Goal: Task Accomplishment & Management: Manage account settings

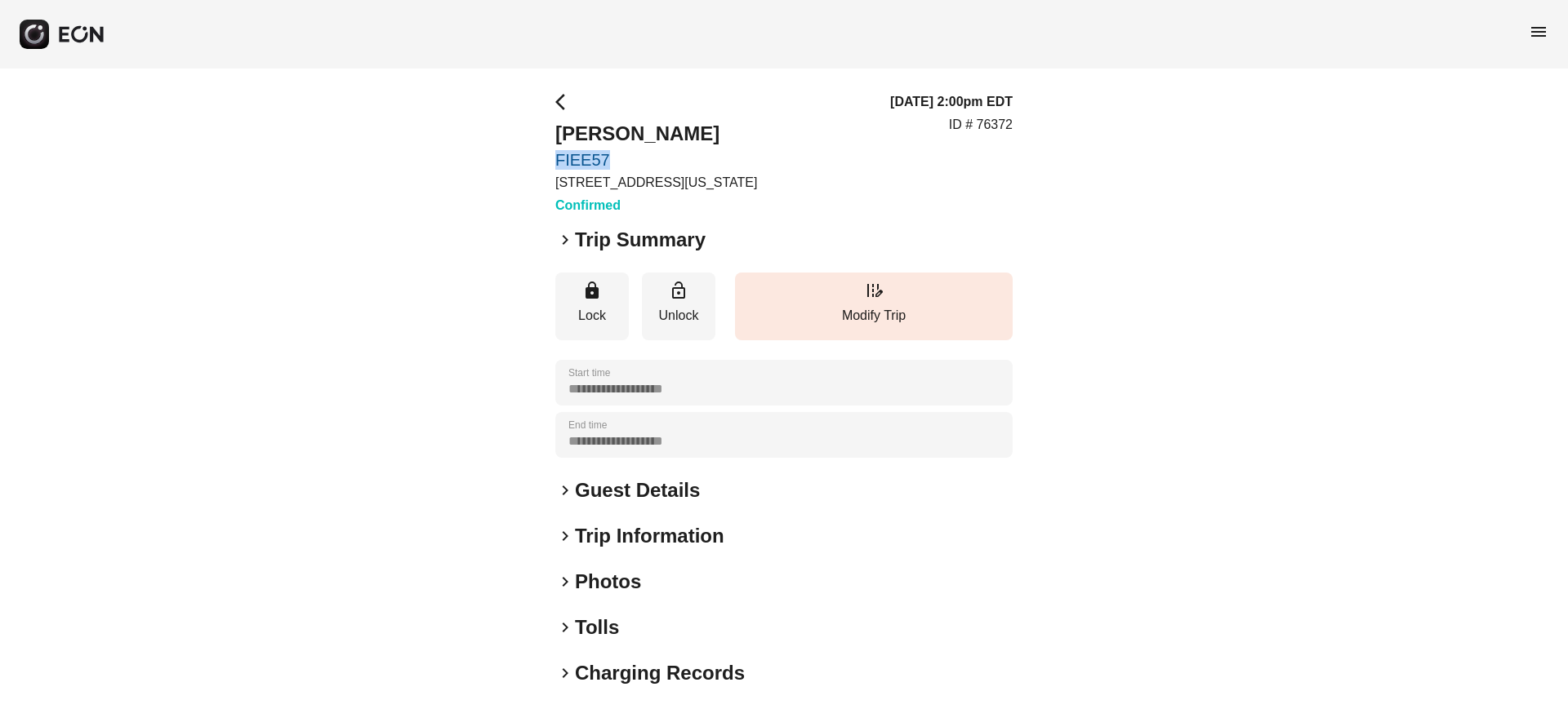
click at [558, 105] on span "arrow_back_ios" at bounding box center [565, 102] width 20 height 20
click at [1543, 27] on span "menu" at bounding box center [1538, 32] width 20 height 20
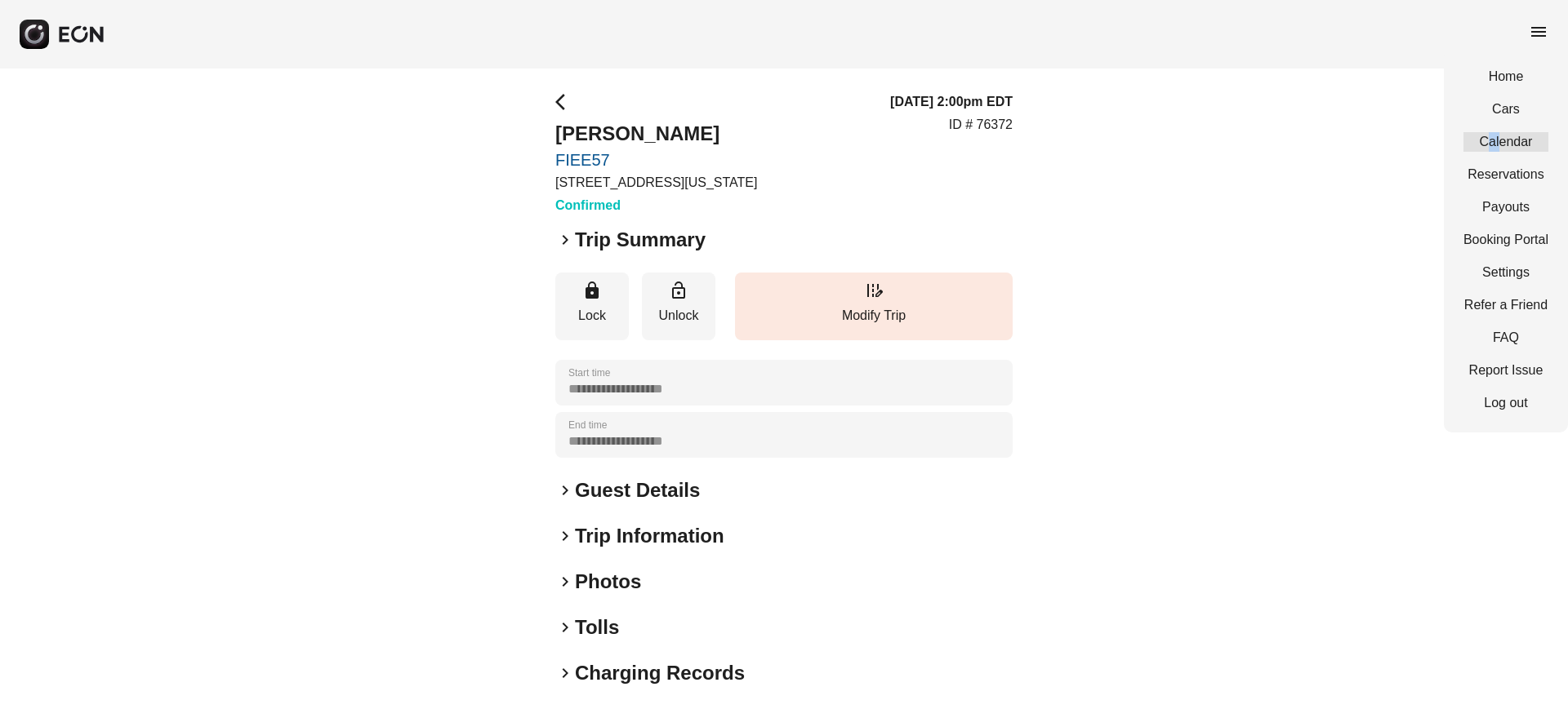
drag, startPoint x: 1491, startPoint y: 152, endPoint x: 1500, endPoint y: 138, distance: 16.6
click at [1500, 138] on div "Home Cars Calendar Reservations Payouts Booking Portal Settings Refer a Friend …" at bounding box center [1505, 240] width 124 height 385
click at [1500, 138] on link "Calendar" at bounding box center [1505, 141] width 85 height 20
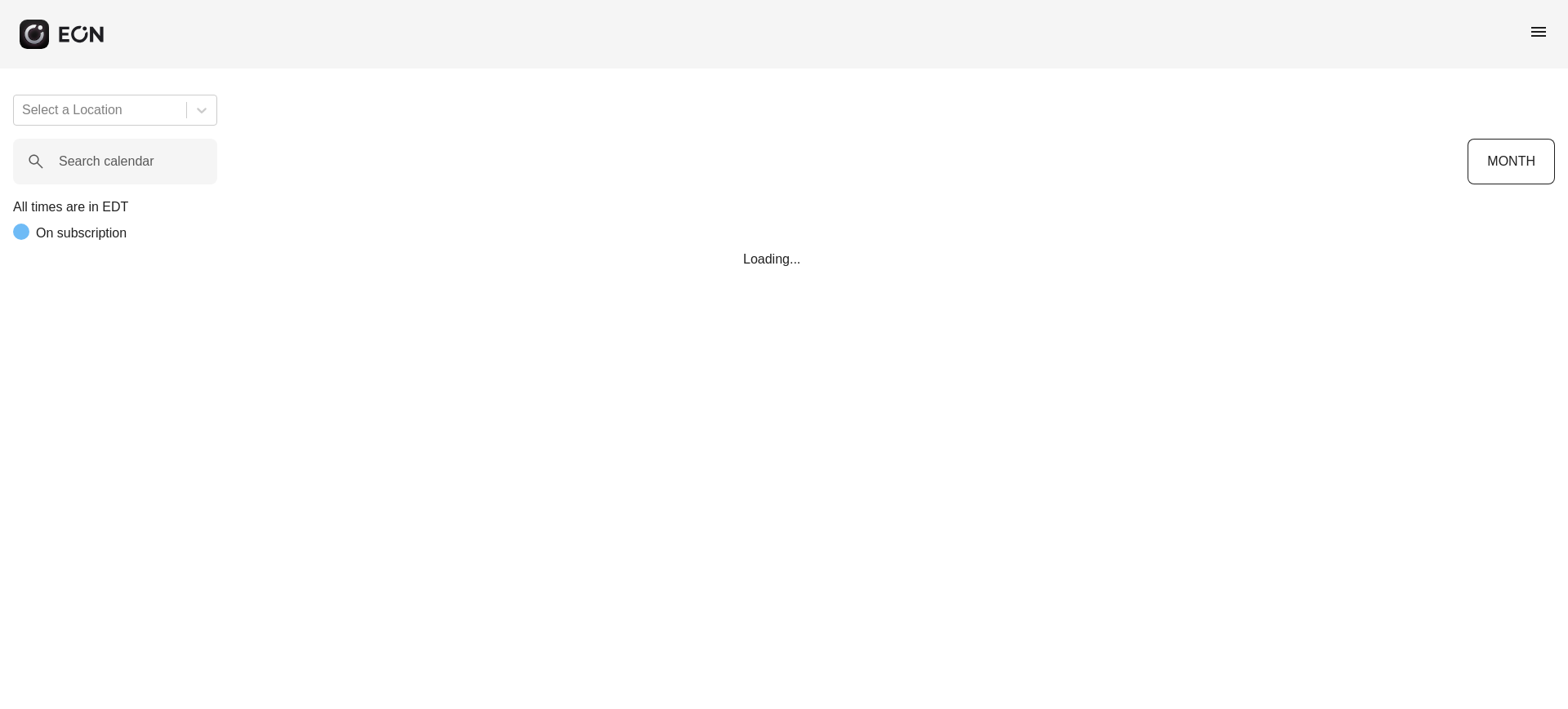
scroll to position [0, 183]
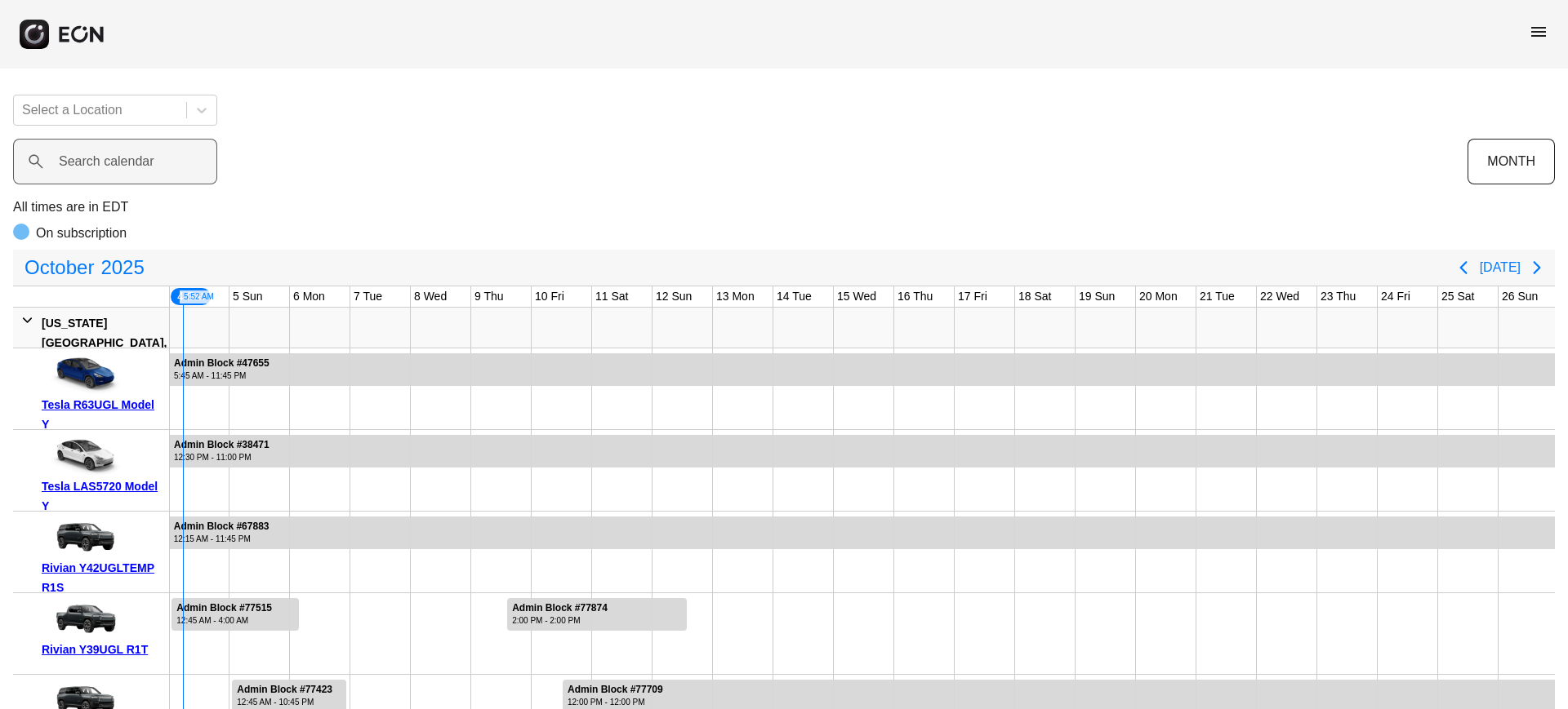
click at [147, 167] on label "Search calendar" at bounding box center [107, 161] width 96 height 20
click at [147, 167] on calendar "Search calendar" at bounding box center [115, 161] width 204 height 45
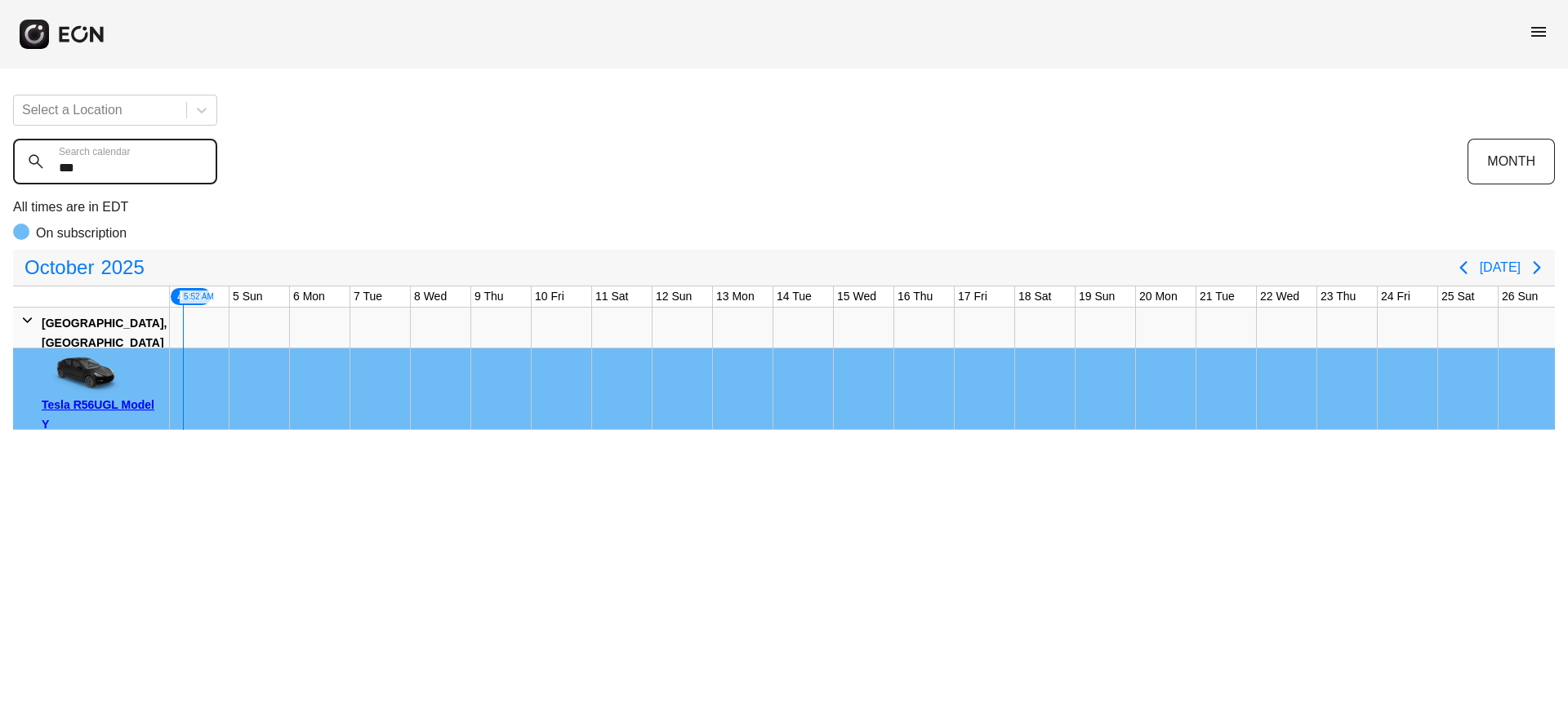
scroll to position [0, 0]
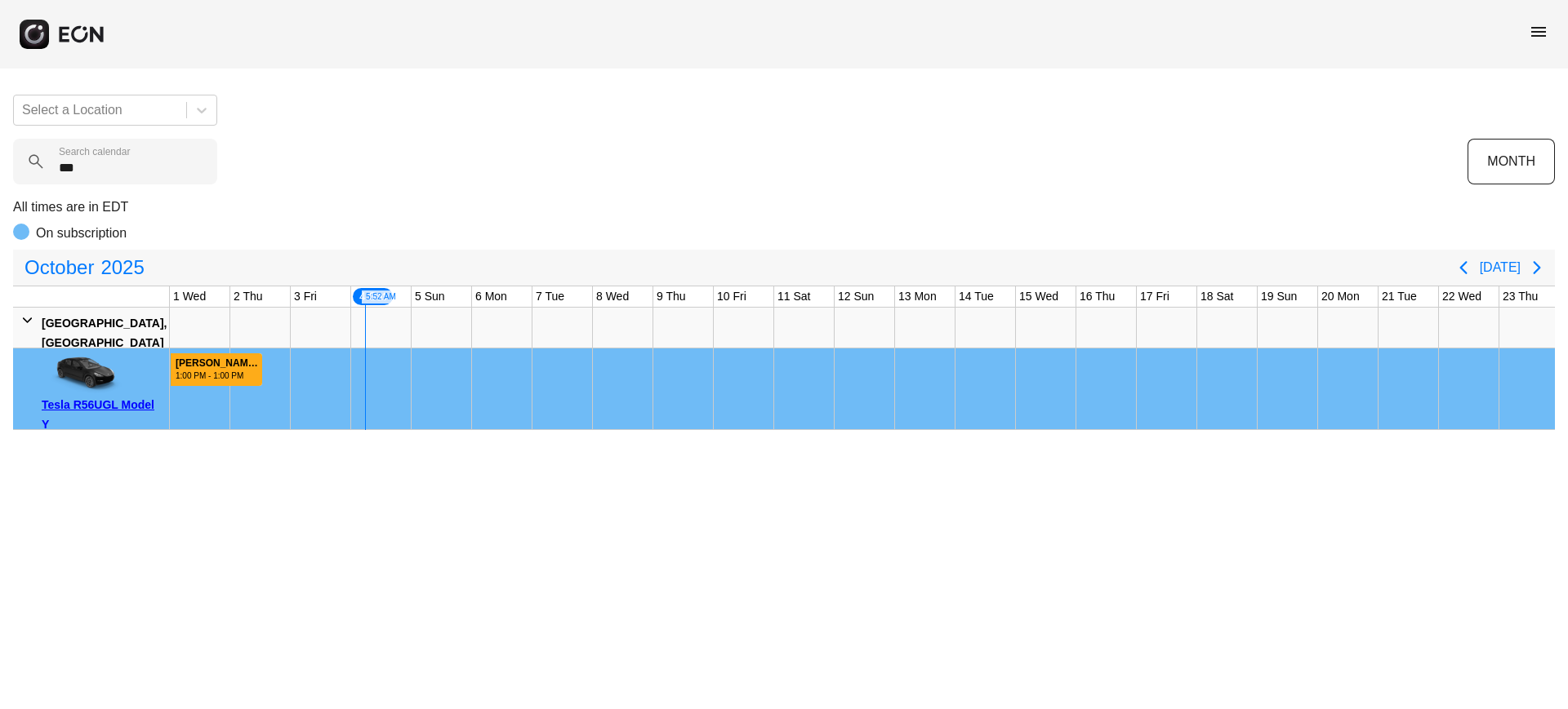
click at [242, 378] on div "1:00 PM - 1:00 PM" at bounding box center [218, 376] width 85 height 12
click at [113, 159] on calendar "***" at bounding box center [115, 161] width 204 height 45
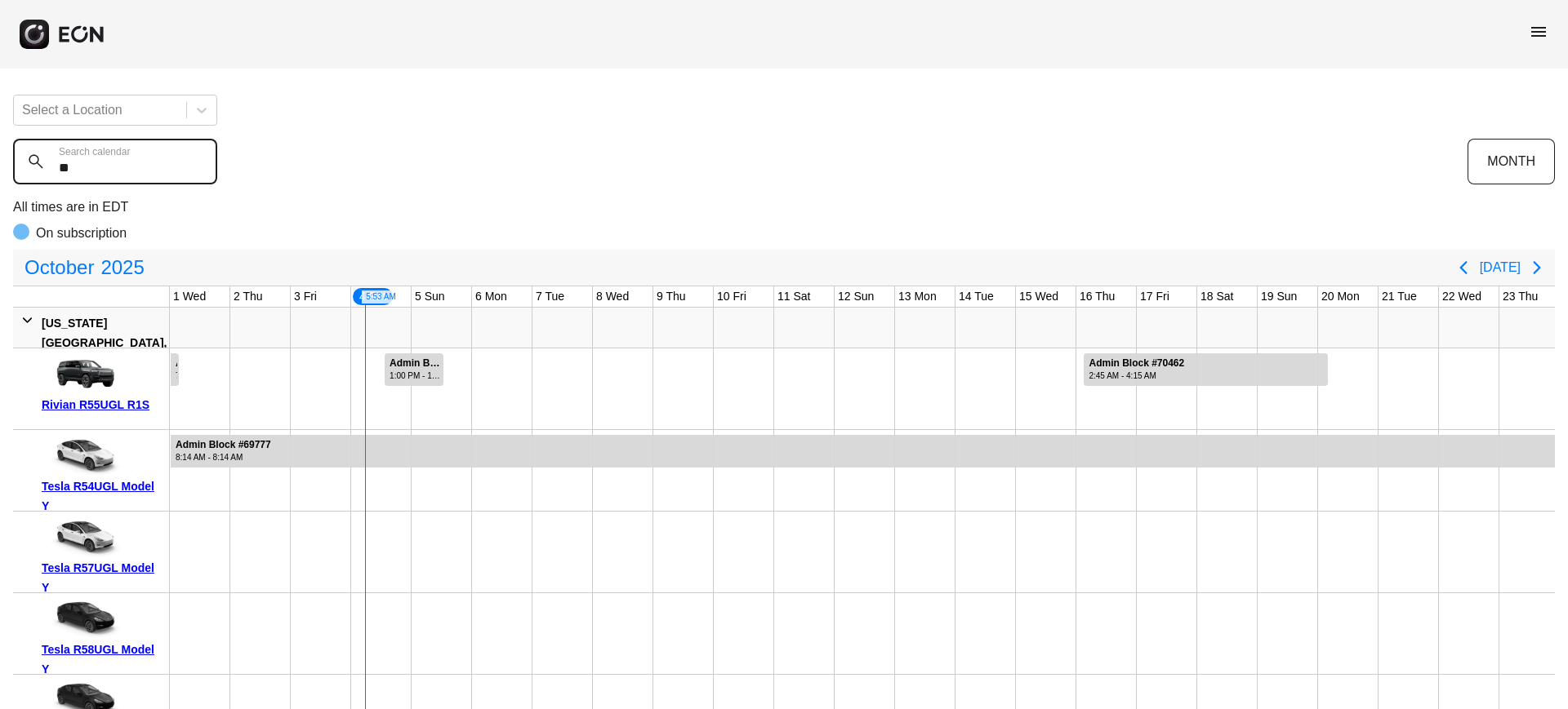
type calendar "*"
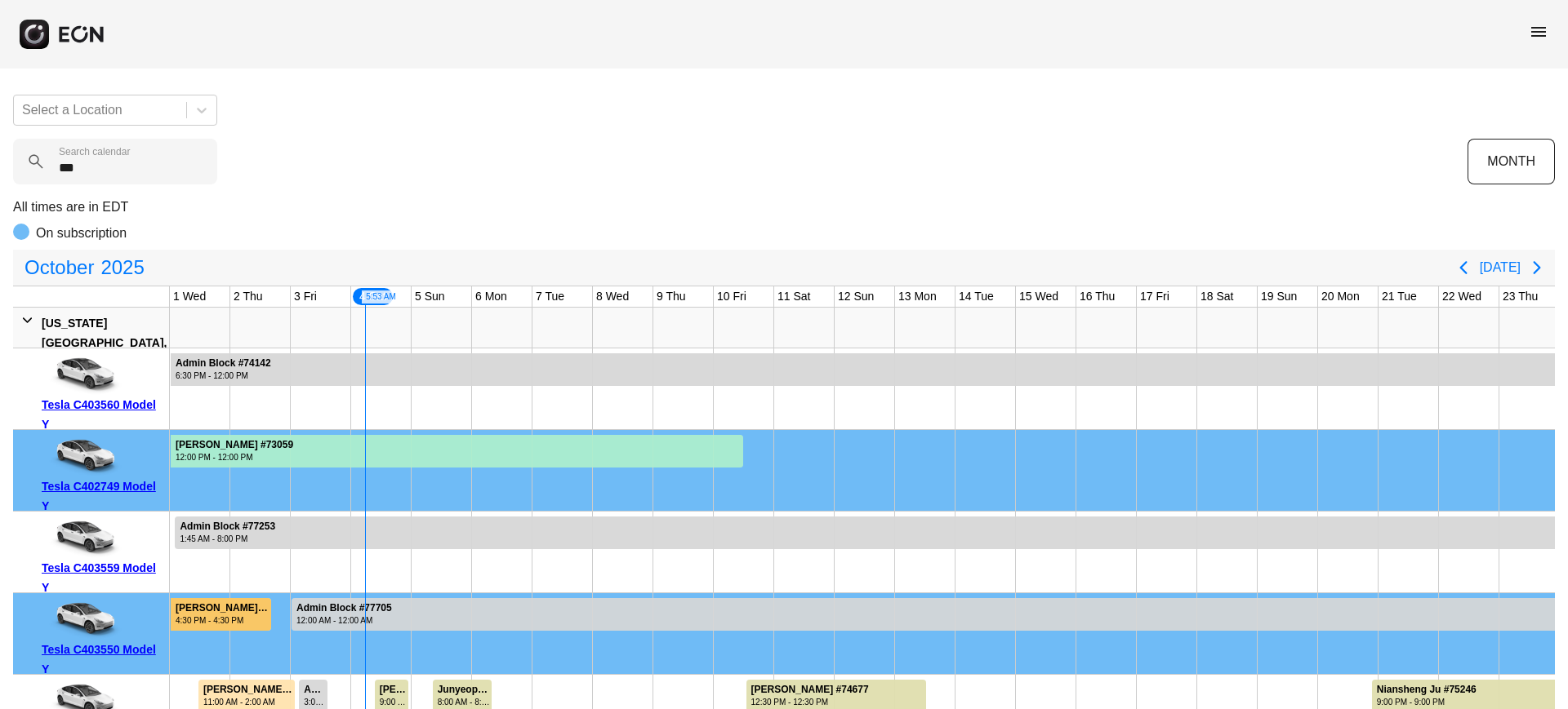
click at [255, 619] on div at bounding box center [220, 615] width 100 height 33
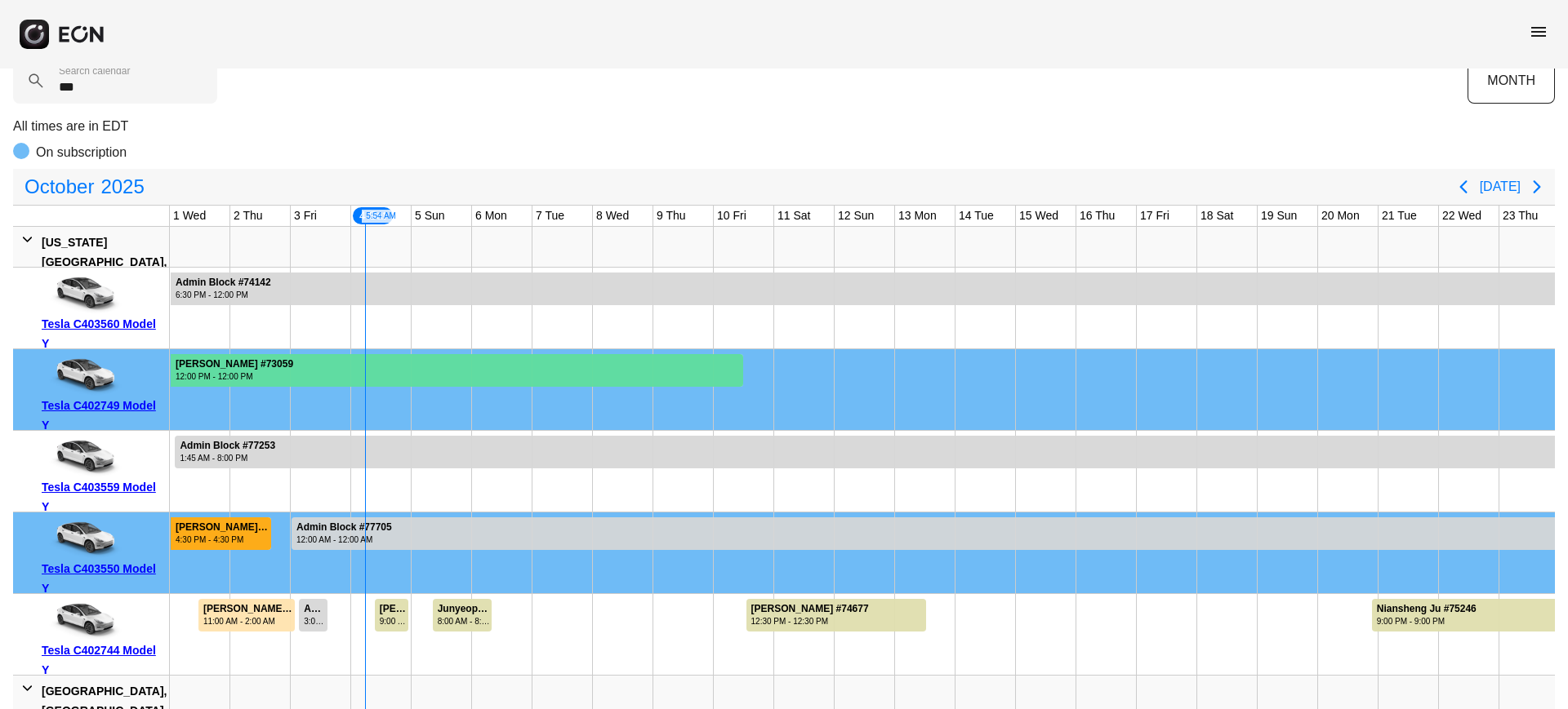
scroll to position [81, 0]
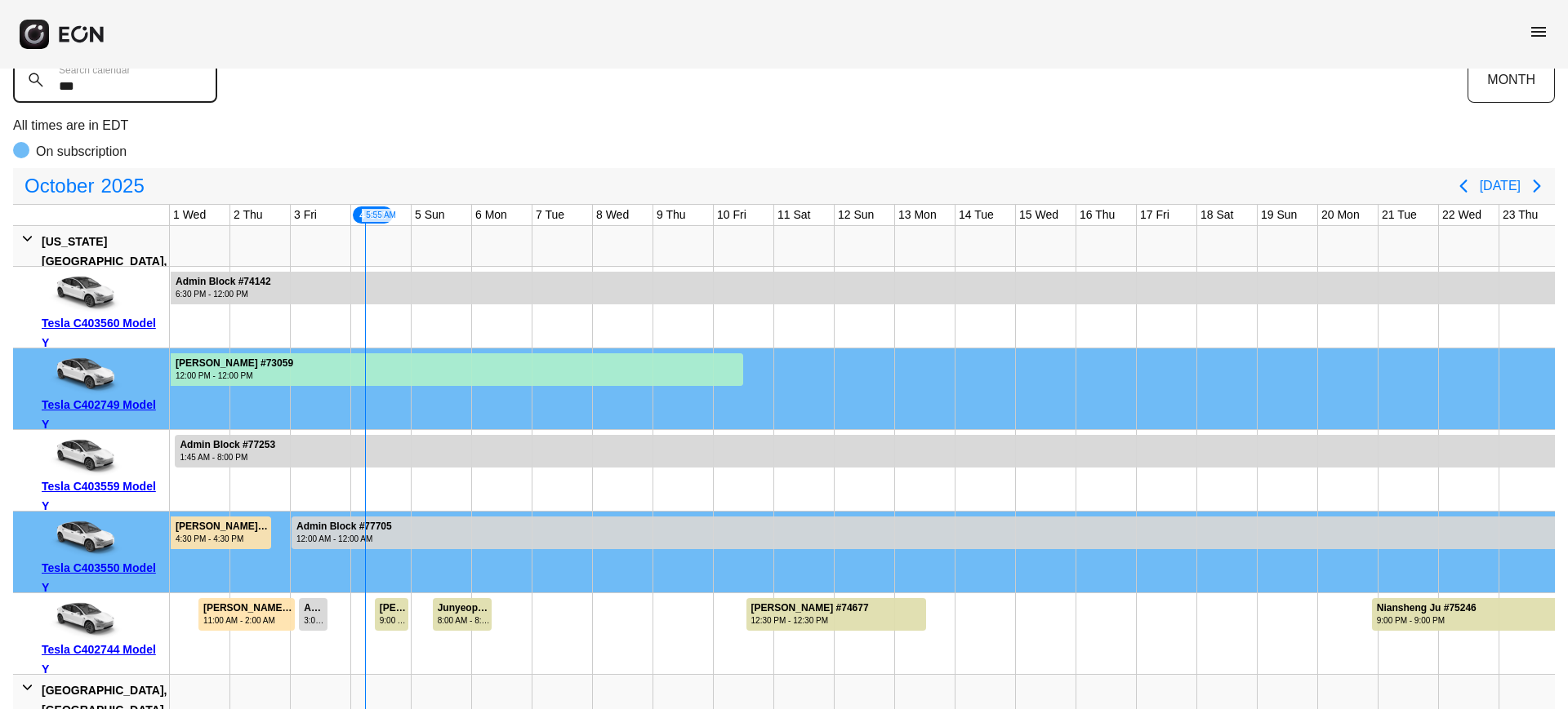
click at [123, 85] on calendar "***" at bounding box center [115, 80] width 204 height 45
type calendar "*"
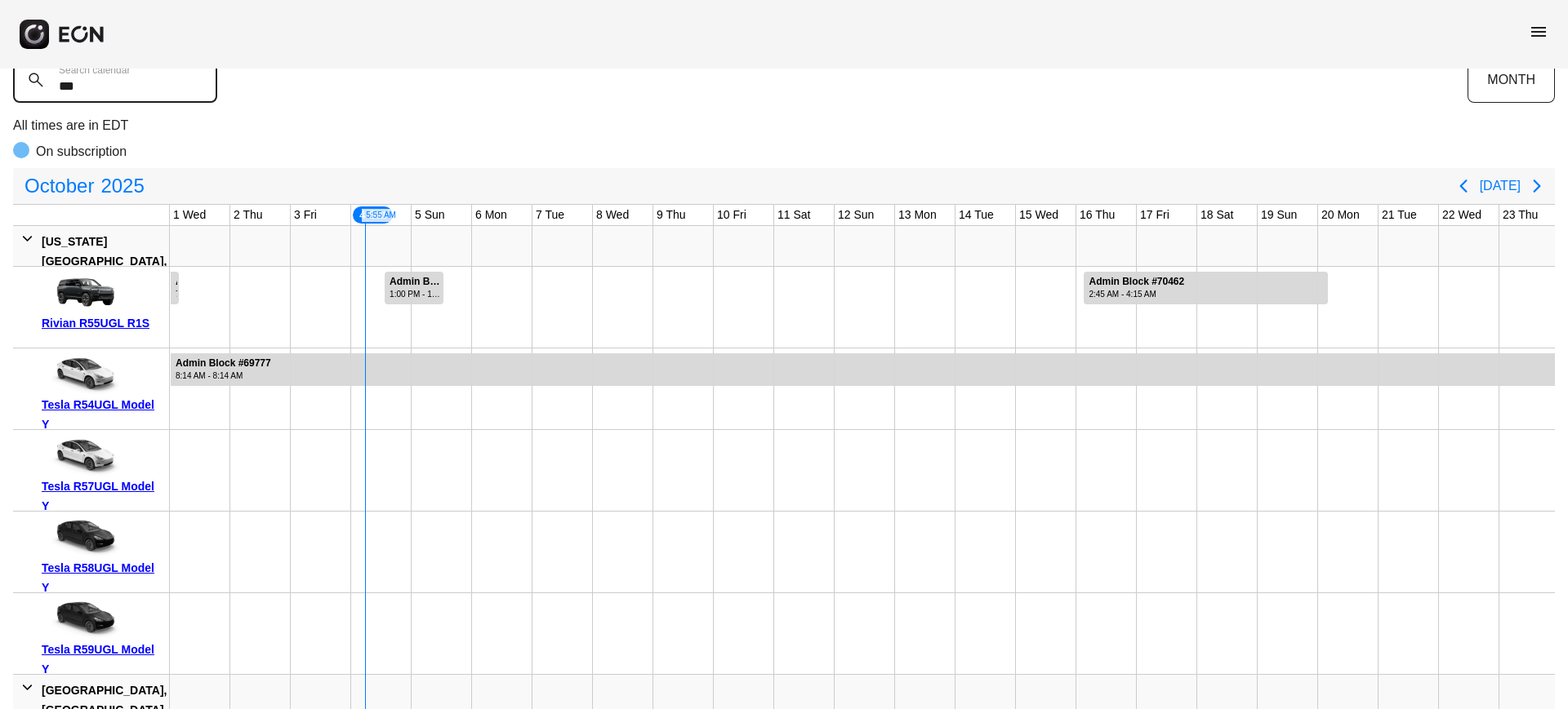
scroll to position [0, 0]
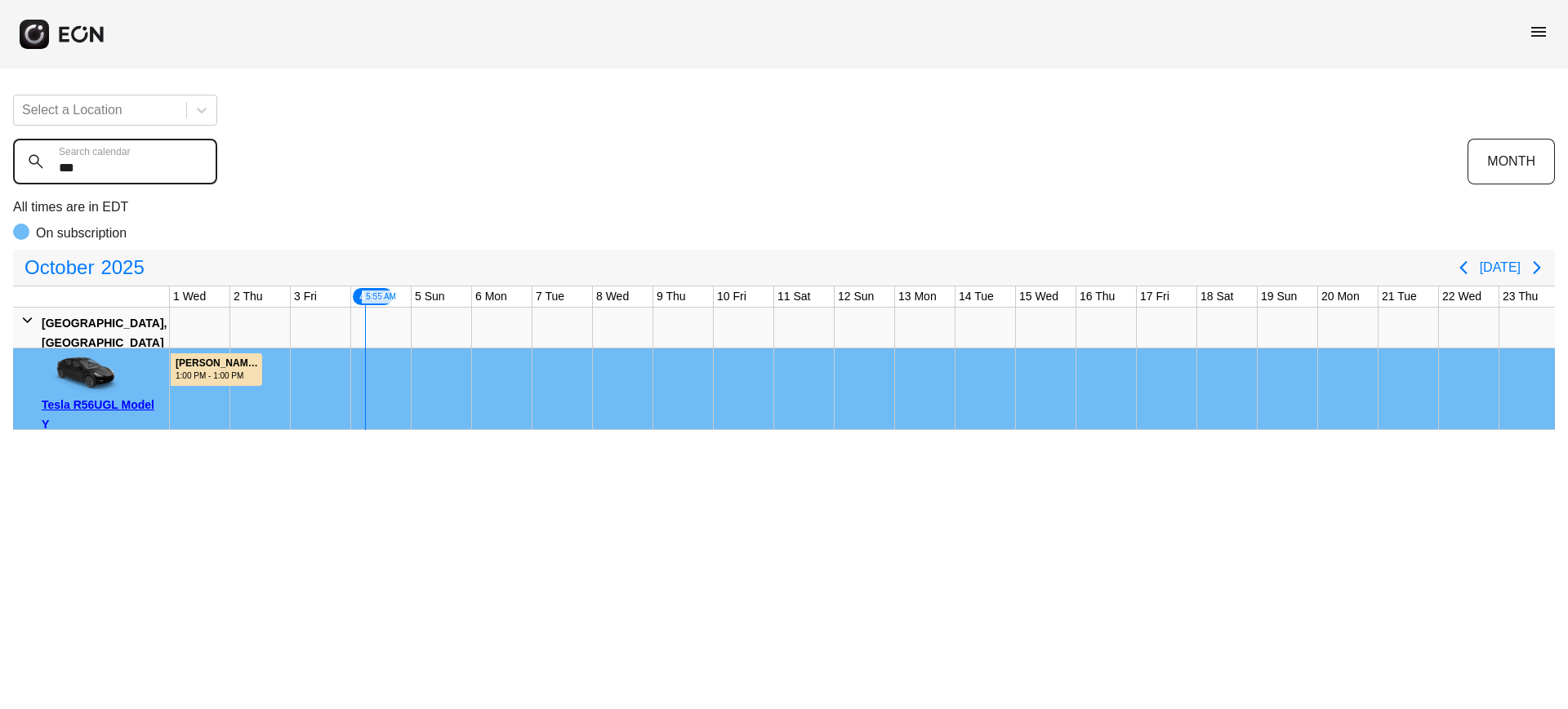
type calendar "***"
